Goal: Task Accomplishment & Management: Use online tool/utility

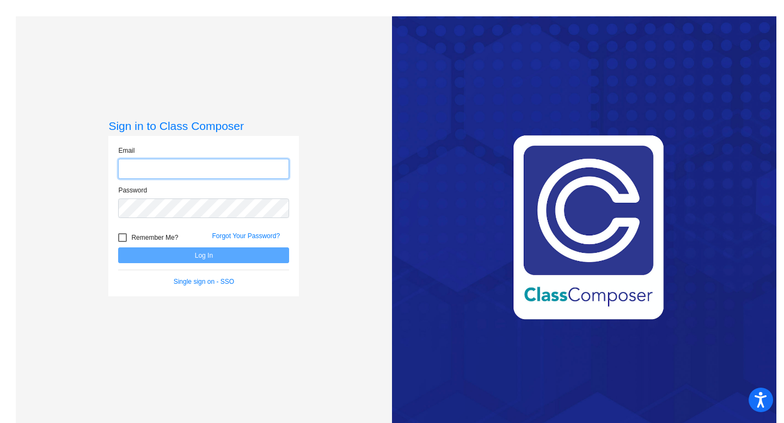
type input "[EMAIL_ADDRESS][DOMAIN_NAME]"
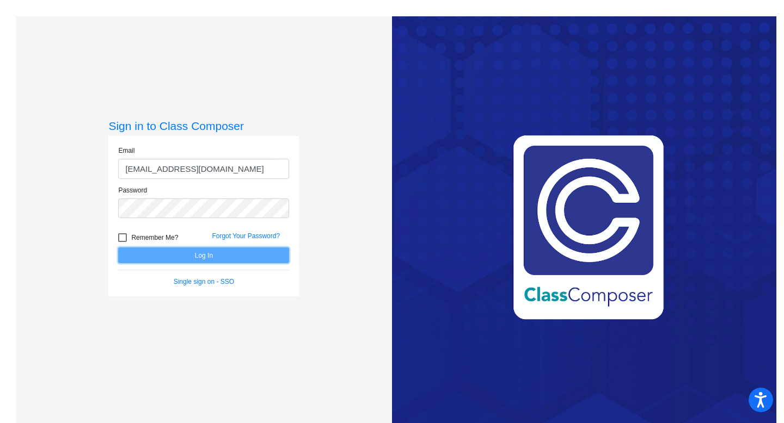
click at [208, 255] on button "Log In" at bounding box center [203, 256] width 171 height 16
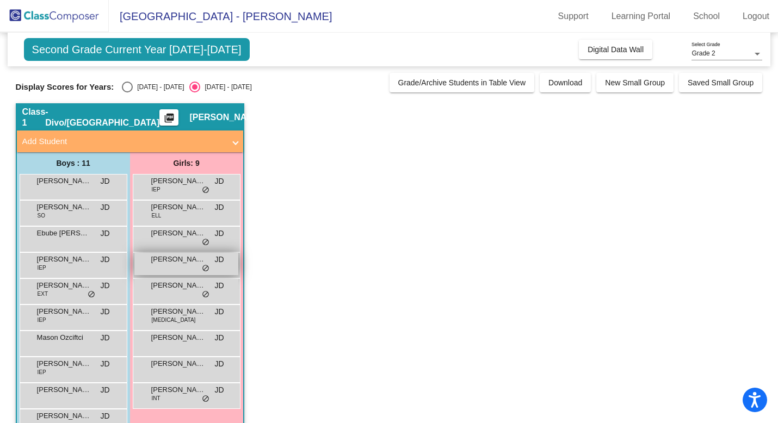
scroll to position [56, 0]
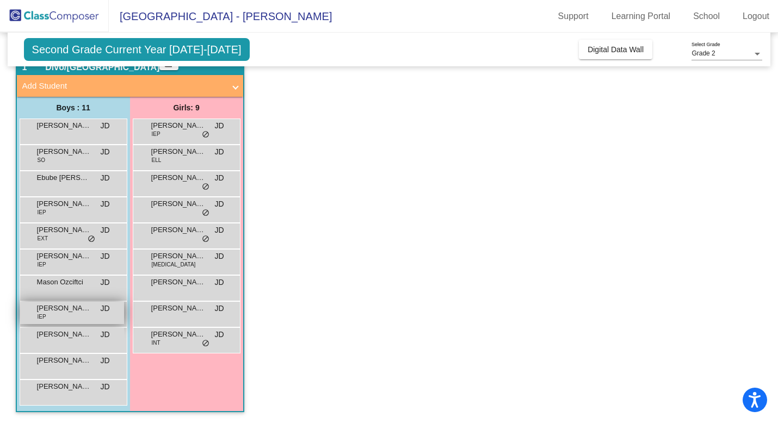
click at [66, 320] on div "Rayaansh [PERSON_NAME] IEP JD lock do_not_disturb_alt" at bounding box center [72, 313] width 104 height 22
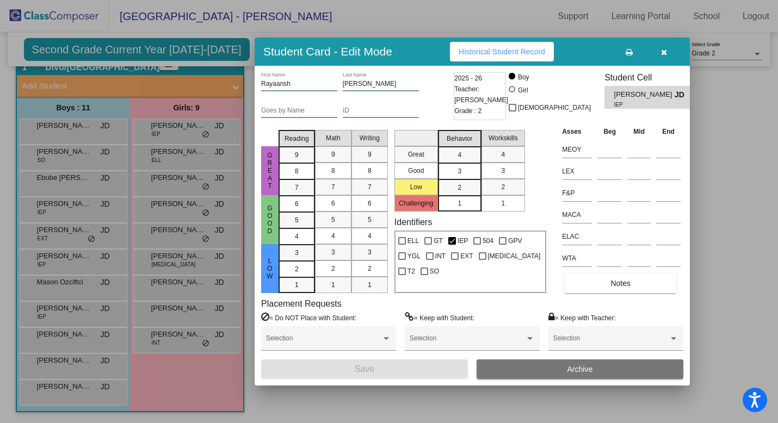
click at [663, 54] on icon "button" at bounding box center [664, 52] width 6 height 8
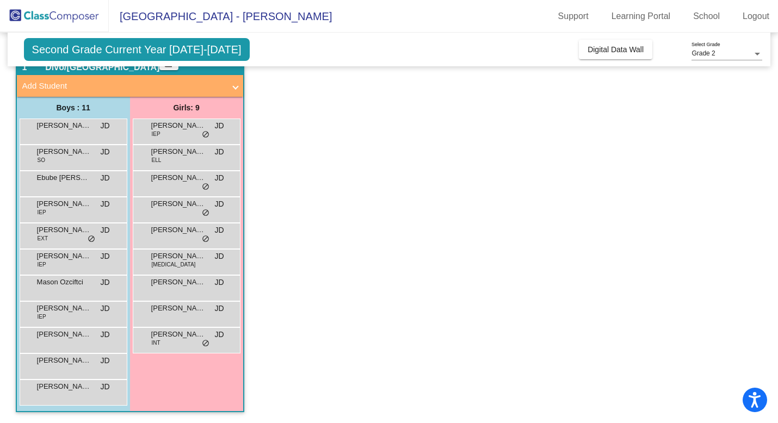
click at [155, 50] on span "Second Grade Current Year [DATE]-[DATE]" at bounding box center [137, 49] width 226 height 23
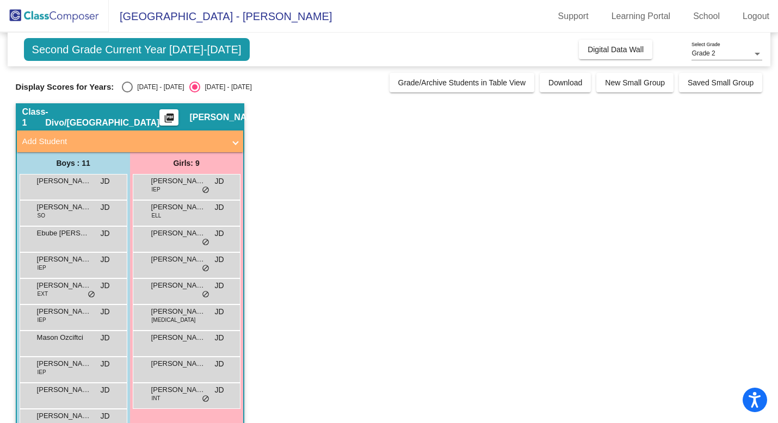
click at [124, 86] on div "Select an option" at bounding box center [127, 87] width 11 height 11
click at [127, 93] on input "[DATE] - [DATE]" at bounding box center [127, 93] width 1 height 1
radio input "true"
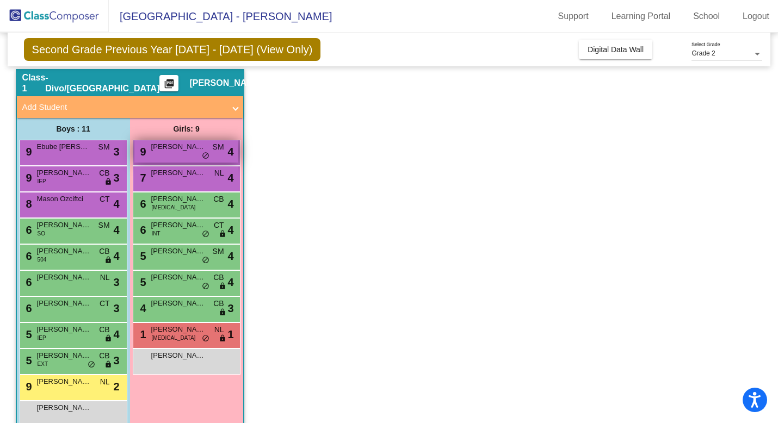
scroll to position [56, 0]
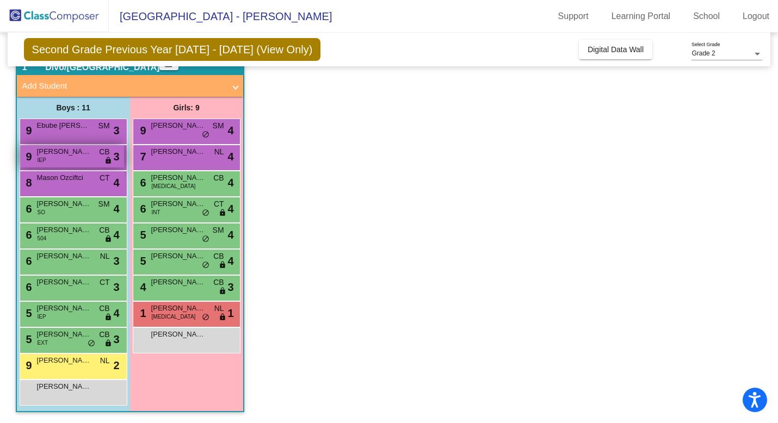
click at [63, 161] on div "9 Rayaansh [PERSON_NAME] IEP CB lock do_not_disturb_alt 3" at bounding box center [72, 156] width 104 height 22
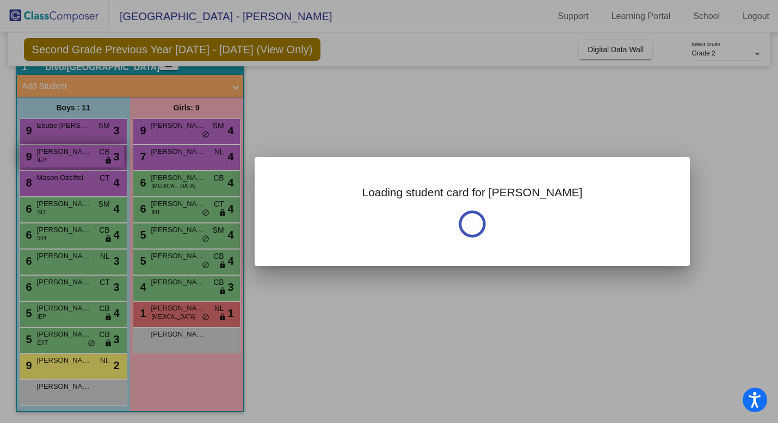
click at [63, 161] on div at bounding box center [389, 211] width 778 height 423
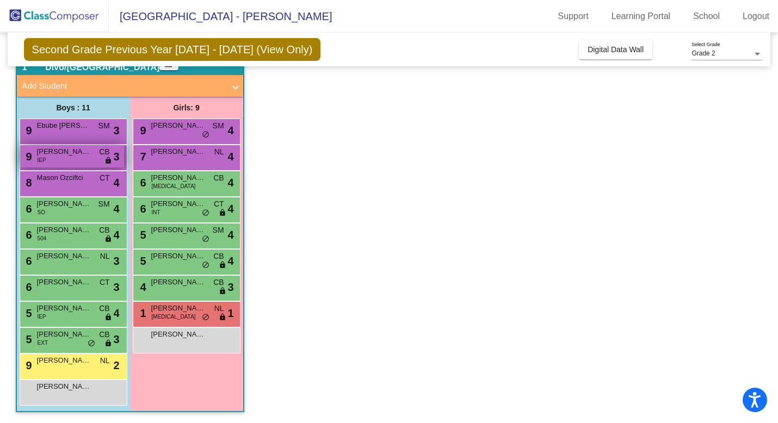
click at [89, 157] on span "[PERSON_NAME]" at bounding box center [64, 151] width 54 height 11
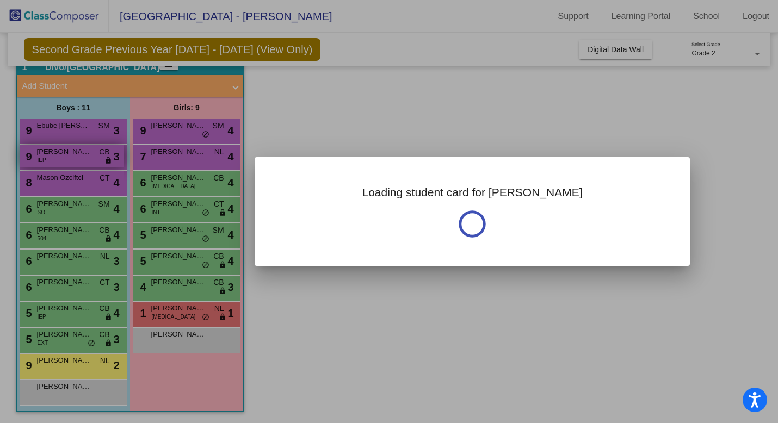
click at [89, 157] on div at bounding box center [389, 211] width 778 height 423
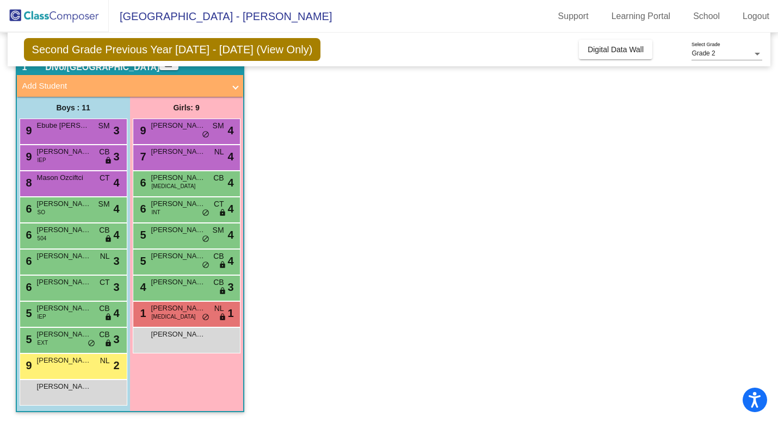
click at [308, 52] on div "Second Grade Previous Year [DATE] - [DATE] (View Only) Add, Move, or Retain Stu…" at bounding box center [389, 50] width 763 height 34
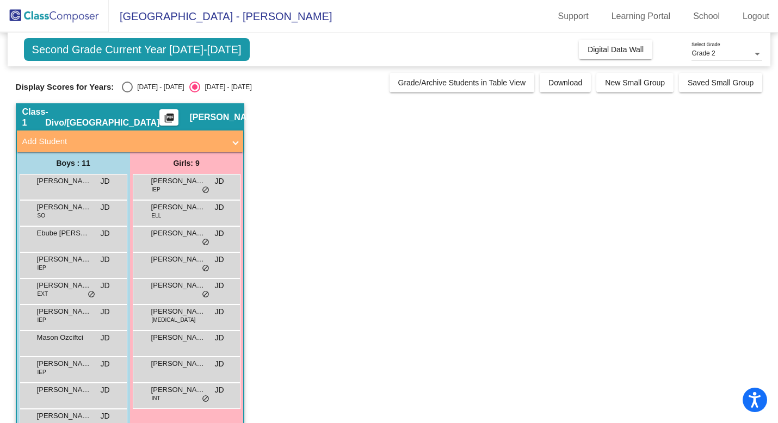
click at [129, 85] on div "Select an option" at bounding box center [127, 87] width 11 height 11
click at [127, 93] on input "[DATE] - [DATE]" at bounding box center [127, 93] width 1 height 1
radio input "true"
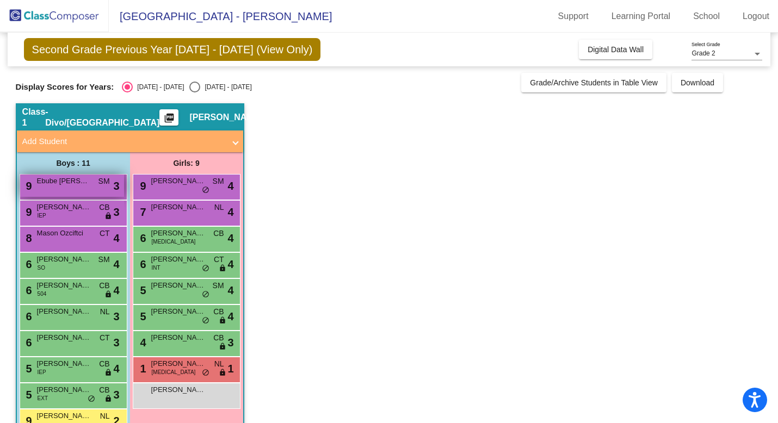
click at [83, 189] on div "9 [PERSON_NAME] [PERSON_NAME] lock do_not_disturb_alt 3" at bounding box center [72, 186] width 104 height 22
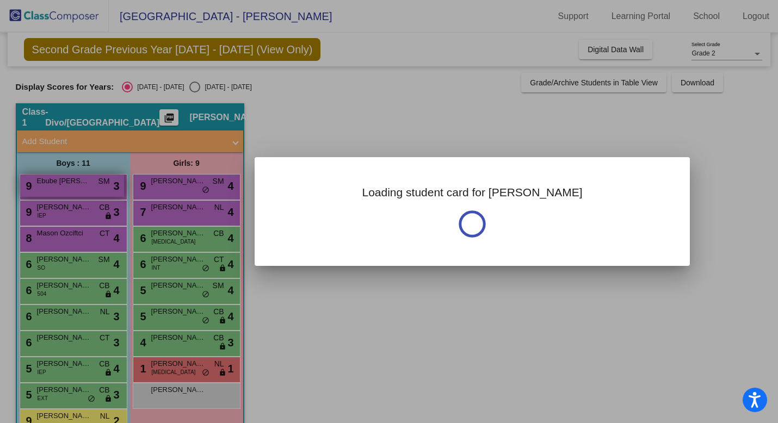
click at [83, 189] on div at bounding box center [389, 211] width 778 height 423
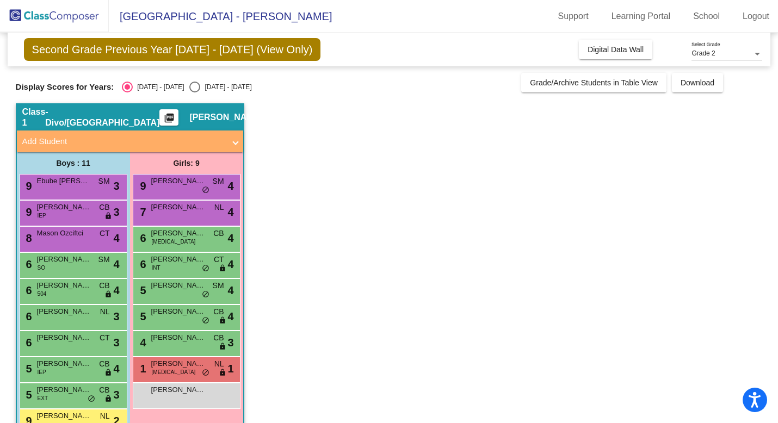
click at [137, 108] on div "Class 1 - Divo/Bellezza picture_as_pdf [PERSON_NAME]" at bounding box center [130, 117] width 226 height 26
click at [159, 109] on button "picture_as_pdf" at bounding box center [168, 117] width 19 height 16
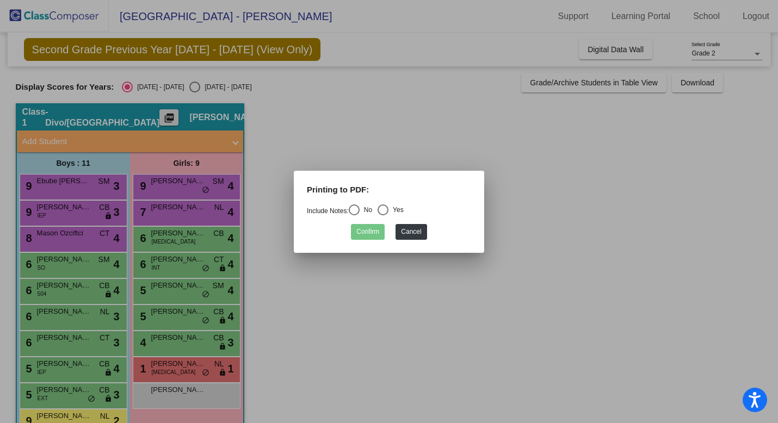
click at [137, 109] on div at bounding box center [389, 211] width 778 height 423
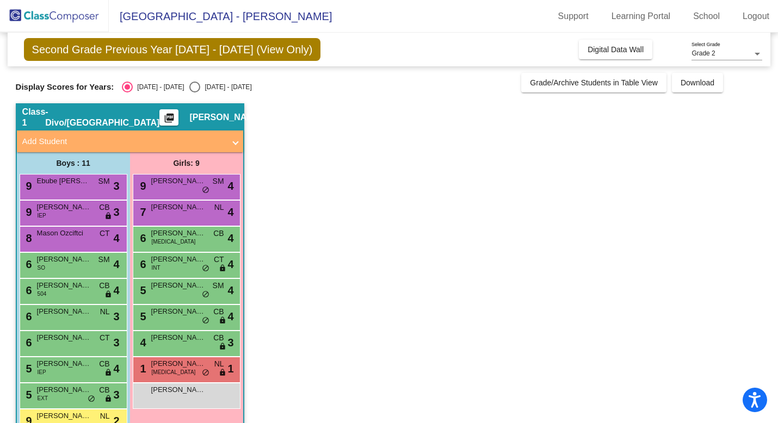
click at [159, 109] on button "picture_as_pdf" at bounding box center [168, 117] width 19 height 16
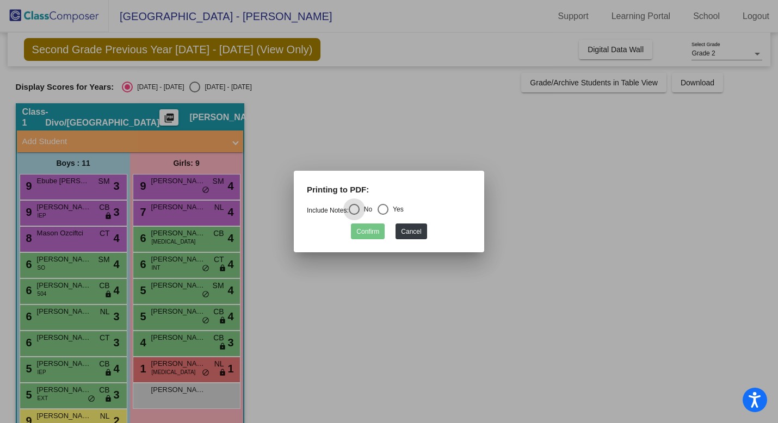
click at [395, 209] on div "Yes" at bounding box center [396, 210] width 15 height 10
click at [383, 215] on input "Yes" at bounding box center [383, 215] width 1 height 1
radio input "true"
click at [373, 234] on button "Confirm" at bounding box center [368, 232] width 34 height 16
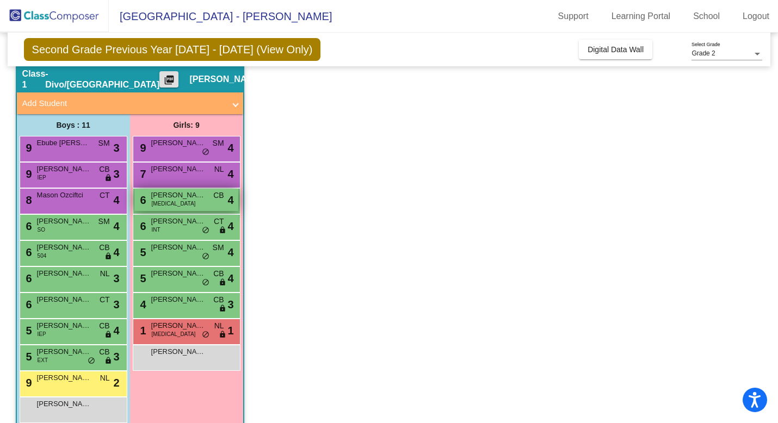
scroll to position [40, 0]
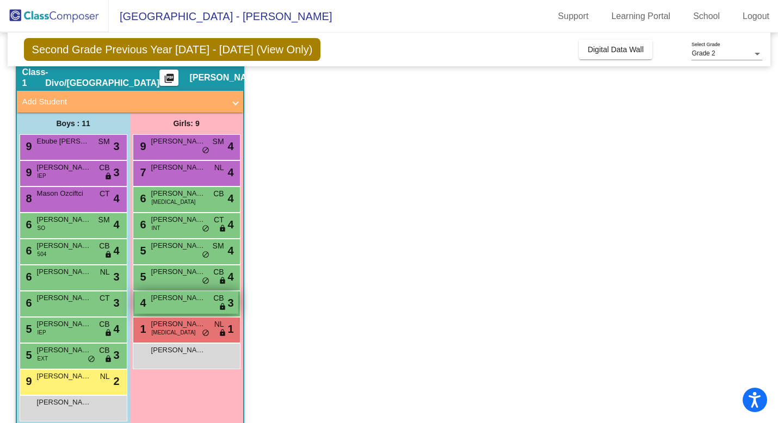
click at [176, 306] on div "4 [PERSON_NAME] CB lock do_not_disturb_alt 3" at bounding box center [186, 303] width 104 height 22
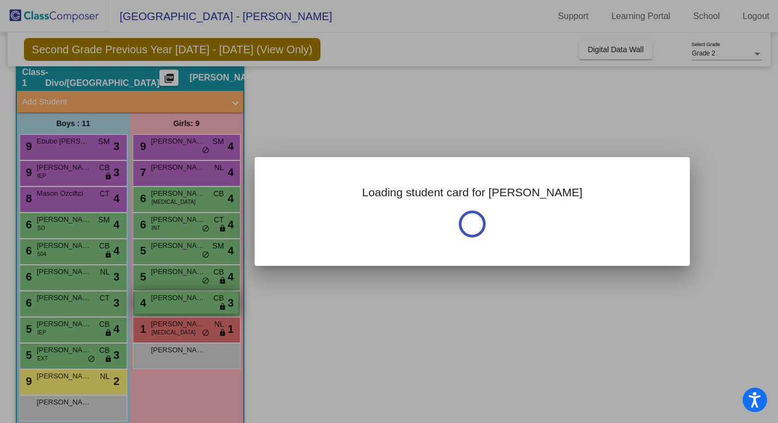
click at [176, 306] on div at bounding box center [389, 211] width 778 height 423
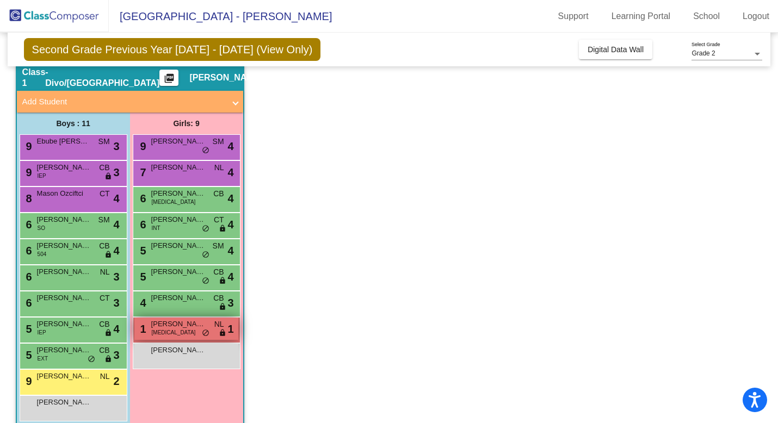
click at [169, 329] on span "[PERSON_NAME]" at bounding box center [178, 324] width 54 height 11
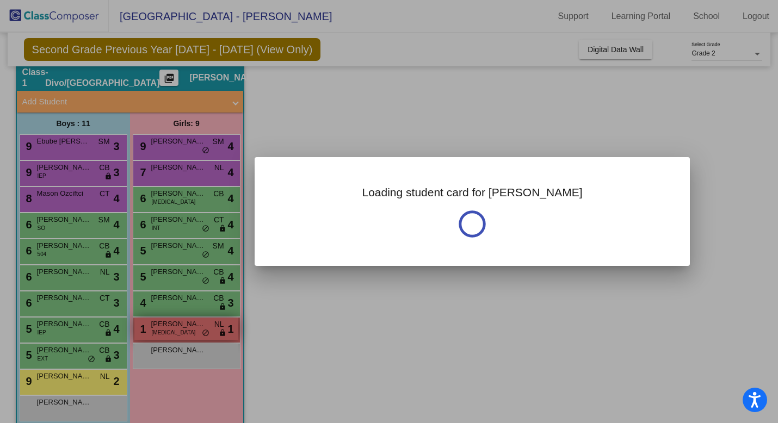
click at [169, 329] on div at bounding box center [389, 211] width 778 height 423
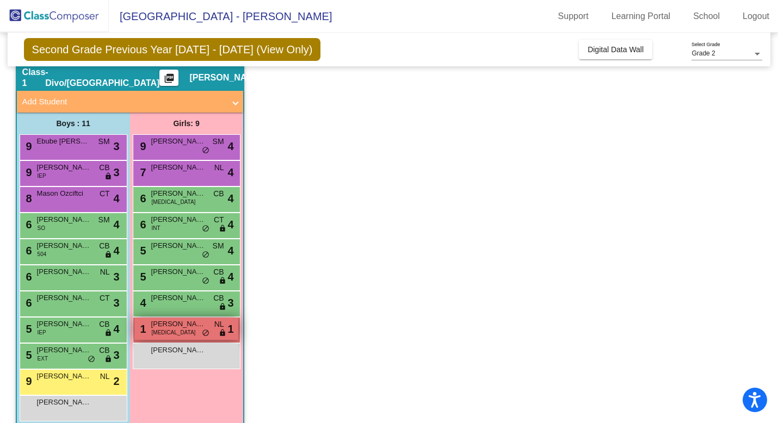
click at [170, 328] on span "[PERSON_NAME]" at bounding box center [178, 324] width 54 height 11
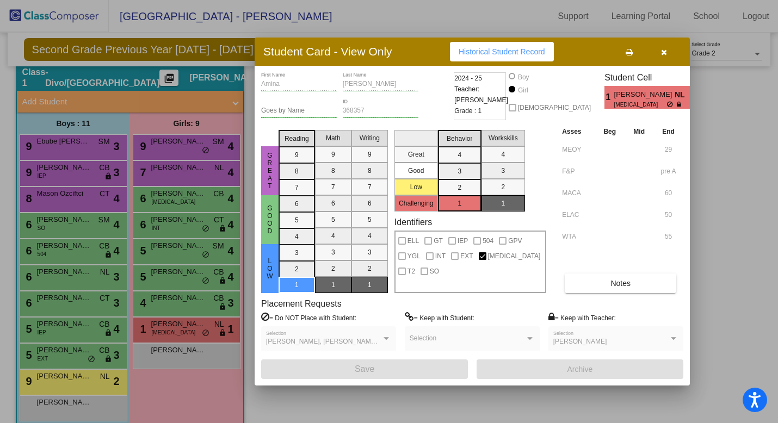
click at [195, 301] on div at bounding box center [389, 211] width 778 height 423
click at [195, 301] on span "[PERSON_NAME]" at bounding box center [178, 298] width 54 height 11
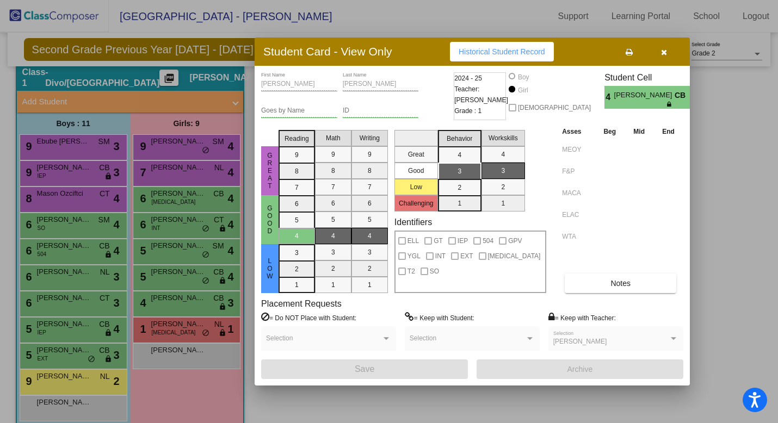
click at [71, 174] on div at bounding box center [389, 211] width 778 height 423
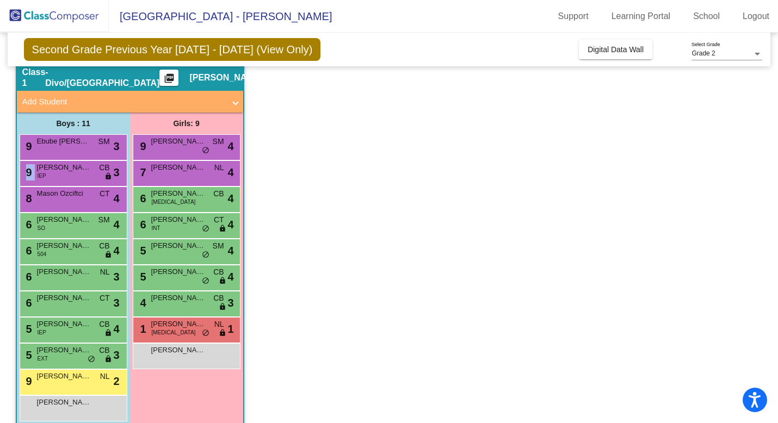
click at [71, 174] on div "9 Rayaansh [PERSON_NAME] IEP CB lock do_not_disturb_alt 3" at bounding box center [72, 172] width 104 height 22
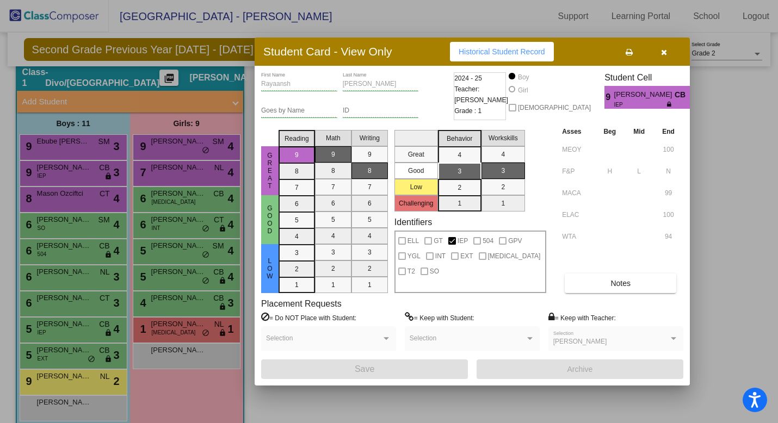
click at [168, 326] on div at bounding box center [389, 211] width 778 height 423
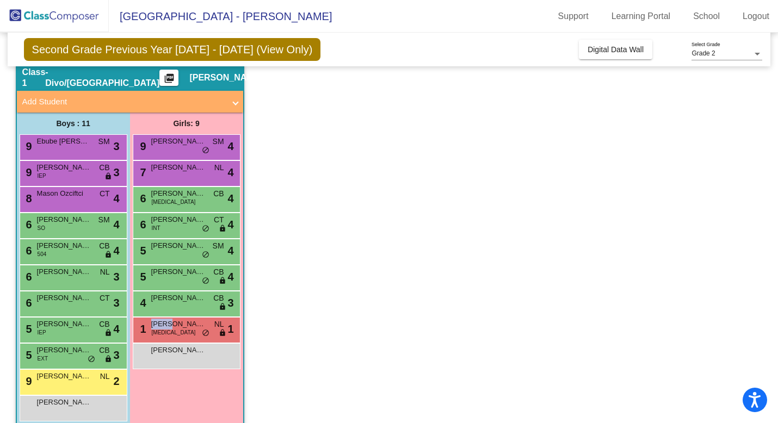
click at [168, 326] on span "[PERSON_NAME]" at bounding box center [178, 324] width 54 height 11
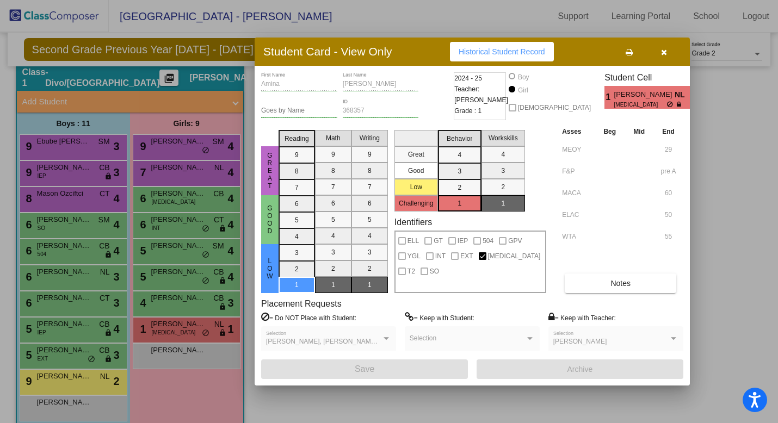
click at [62, 175] on div at bounding box center [389, 211] width 778 height 423
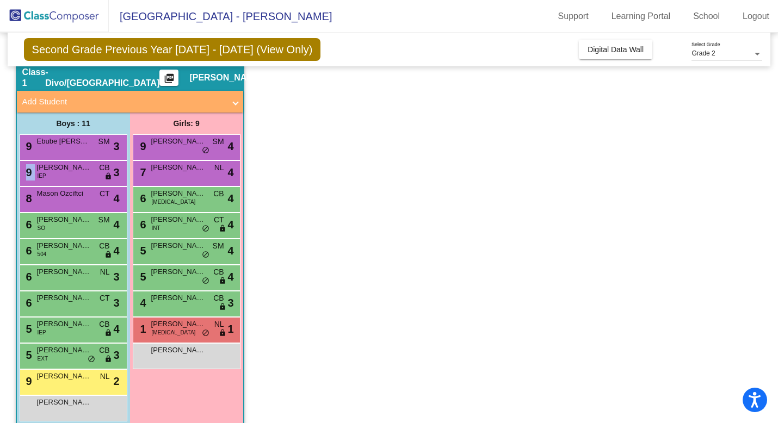
click at [62, 175] on div "9 Rayaansh [PERSON_NAME] IEP CB lock do_not_disturb_alt 3" at bounding box center [72, 172] width 104 height 22
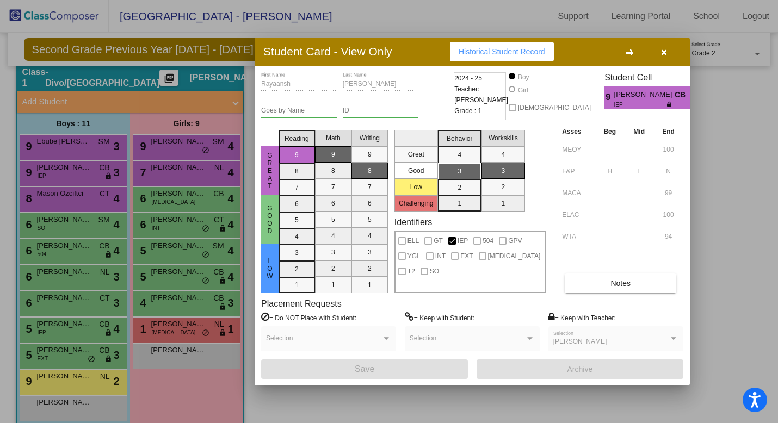
click at [64, 251] on div at bounding box center [389, 211] width 778 height 423
click at [64, 251] on div "6 [PERSON_NAME] 504 CB lock do_not_disturb_alt 4" at bounding box center [72, 250] width 104 height 22
